Goal: Task Accomplishment & Management: Manage account settings

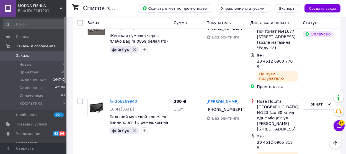
scroll to position [1213, 0]
click at [31, 96] on span "Оплаченные" at bounding box center [31, 95] width 24 height 5
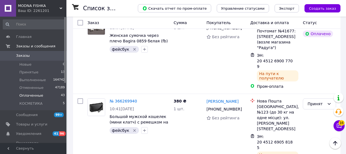
click at [45, 96] on li "Оплаченные 43" at bounding box center [34, 96] width 68 height 8
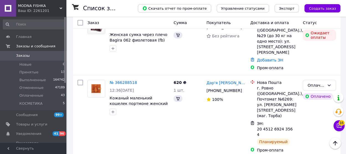
scroll to position [825, 0]
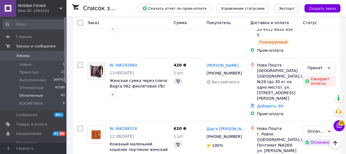
click at [37, 96] on span "Оплаченные" at bounding box center [31, 95] width 24 height 5
click at [32, 96] on span "Оплаченные" at bounding box center [31, 95] width 24 height 5
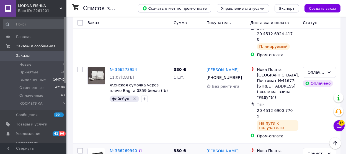
scroll to position [1213, 0]
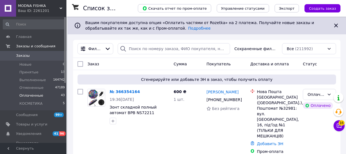
click at [39, 95] on span "Оплаченные" at bounding box center [31, 95] width 24 height 5
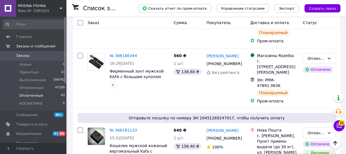
scroll to position [1136, 0]
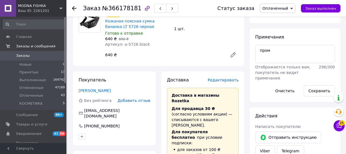
scroll to position [222, 0]
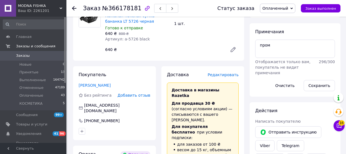
click at [228, 73] on span "Редактировать" at bounding box center [223, 75] width 31 height 4
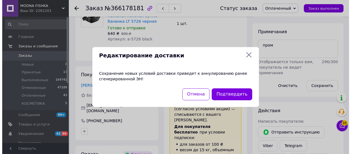
scroll to position [216, 0]
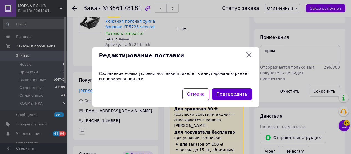
click at [228, 95] on button "Подтвердить" at bounding box center [231, 94] width 40 height 12
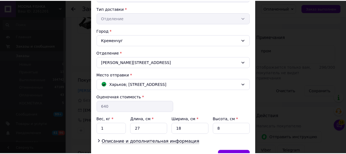
scroll to position [139, 0]
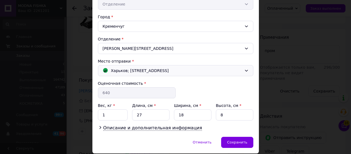
click at [169, 69] on span "Харьков; [STREET_ADDRESS]" at bounding box center [140, 71] width 58 height 6
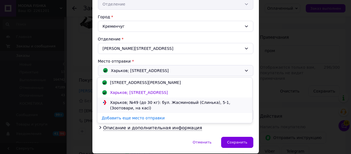
click at [150, 104] on div "Харьков; №49 (до 30 кг): бул. Жасминовый (Слинька), 5-1, (Зоотовари, на касі)" at bounding box center [179, 105] width 140 height 11
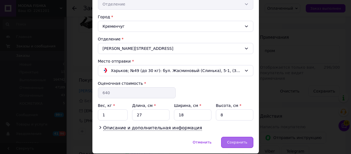
click at [237, 144] on span "Сохранить" at bounding box center [237, 142] width 20 height 4
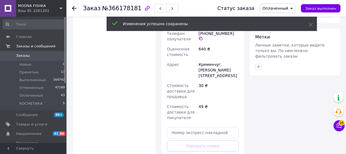
scroll to position [466, 0]
